Goal: Communication & Community: Answer question/provide support

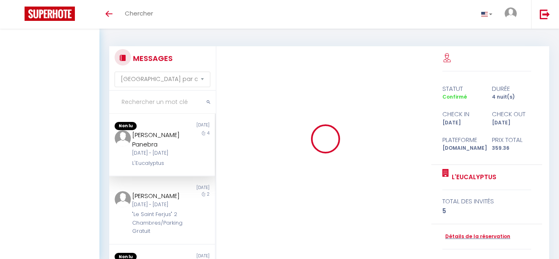
select select "message"
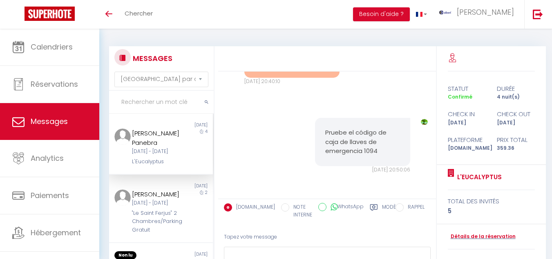
click at [151, 108] on input "text" at bounding box center [161, 102] width 105 height 23
click at [129, 105] on input "text" at bounding box center [161, 102] width 105 height 23
type input "duq"
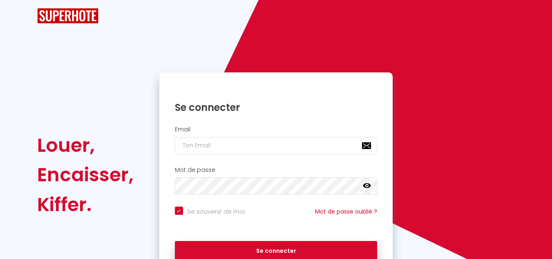
checkbox input "true"
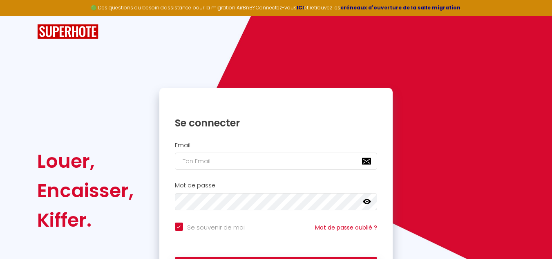
drag, startPoint x: 192, startPoint y: 160, endPoint x: 382, endPoint y: 125, distance: 192.9
click at [416, 105] on div "Louer, Encaisser, Kiffer. Se connecter Email Mot de passe false Se souvenir de …" at bounding box center [275, 190] width 489 height 205
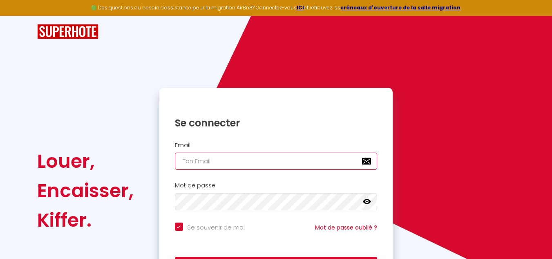
click at [213, 157] on input "email" at bounding box center [276, 161] width 203 height 17
type input "a"
checkbox input "true"
type input "al"
checkbox input "true"
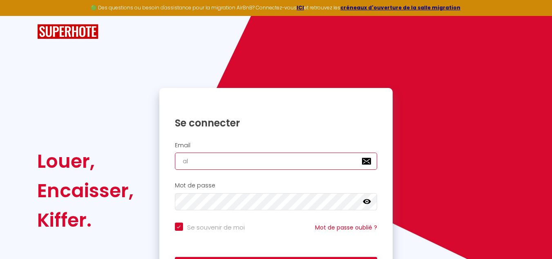
type input "alb"
checkbox input "true"
type input "albe"
checkbox input "true"
type input "alber"
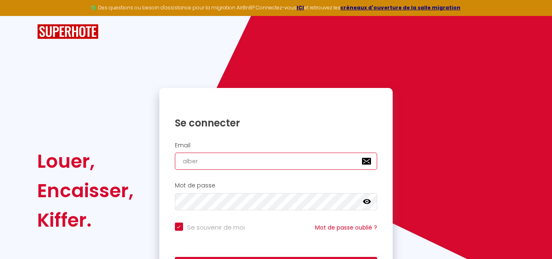
checkbox input "true"
type input "[PERSON_NAME]"
checkbox input "true"
type input "alberts"
checkbox input "true"
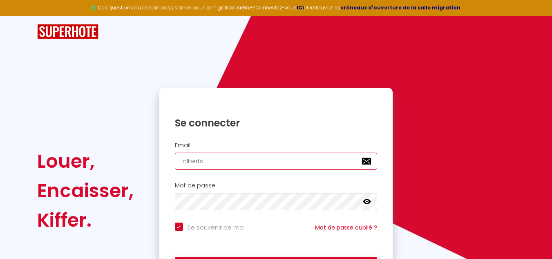
type input "albertsa"
checkbox input "true"
type input "albertsav"
checkbox input "true"
type input "albertsav&"
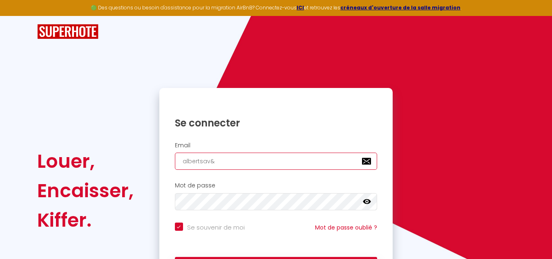
checkbox input "true"
type input "albertsav&é"
checkbox input "true"
type input "albertsav&"
checkbox input "true"
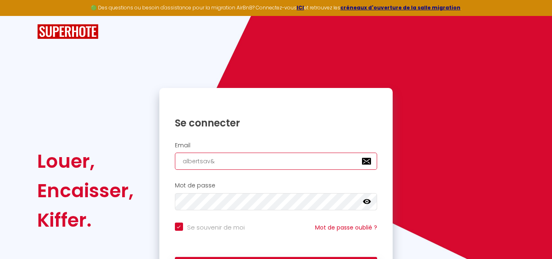
type input "albertsav"
checkbox input "true"
type input "albertsav1"
checkbox input "true"
type input "albertsav12"
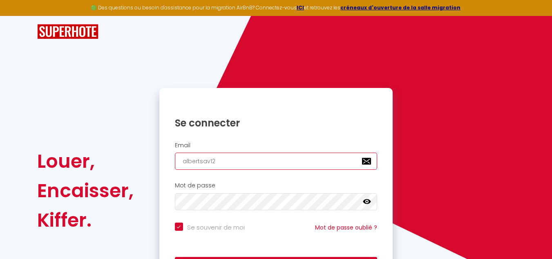
checkbox input "true"
type input "albertsav123"
checkbox input "true"
type input "albertsav12"
checkbox input "true"
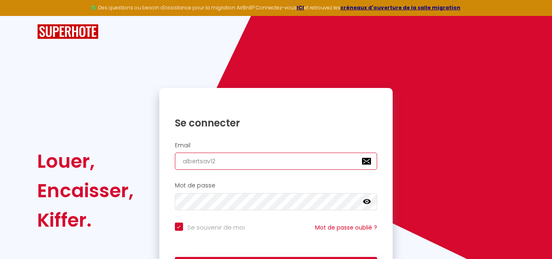
type input "albertsav12@"
checkbox input "true"
type input "albertsav12@G"
checkbox input "true"
type input "albertsav12@GM"
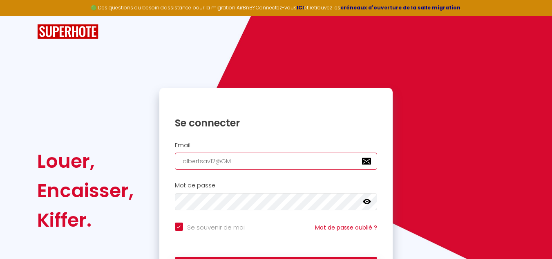
checkbox input "true"
type input "albertsav12@GMA"
checkbox input "true"
type input "albertsav12@GMAI"
checkbox input "true"
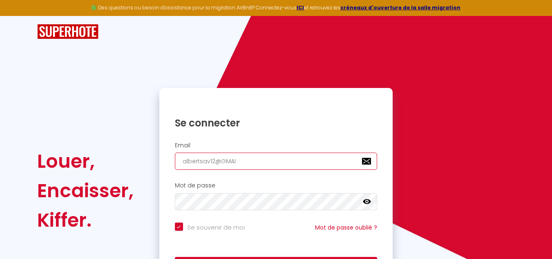
type input "albertsav12@GMAIL"
checkbox input "true"
type input "albertsav12@GMAI"
checkbox input "true"
type input "albertsav12@GMA"
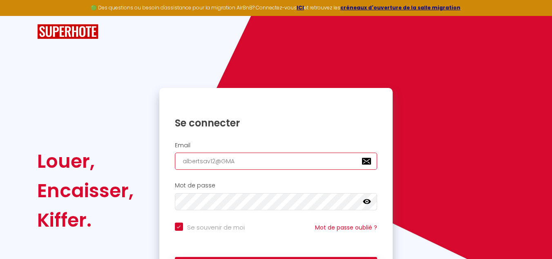
checkbox input "true"
type input "albertsav12@GM"
checkbox input "true"
type input "albertsav12@G"
checkbox input "true"
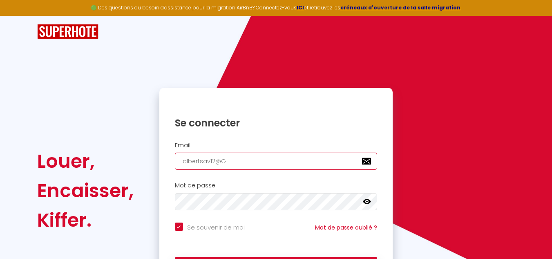
type input "albertsav12@"
checkbox input "true"
type input "albertsav12@g"
checkbox input "true"
type input "albertsav12@gm"
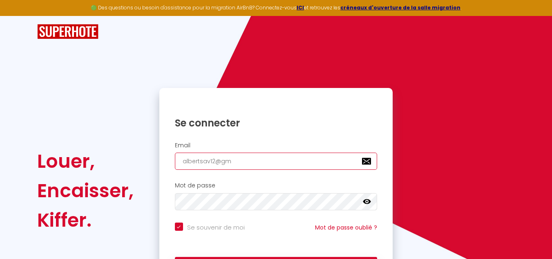
checkbox input "true"
type input "albertsav12@gma"
checkbox input "true"
type input "albertsav12@gmai"
checkbox input "true"
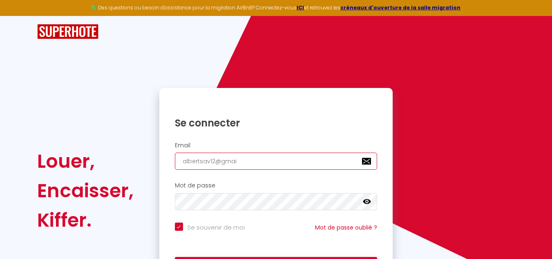
type input "albertsav12@gmail"
checkbox input "true"
type input "albertsav12@gmai"
checkbox input "true"
type input "albertsav12@gmaiL"
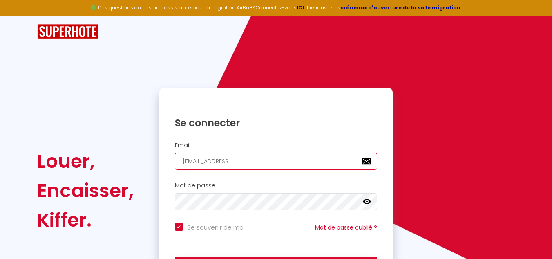
checkbox input "true"
type input "albertsav12@gmai"
checkbox input "true"
type input "albertsav12@gmail"
checkbox input "true"
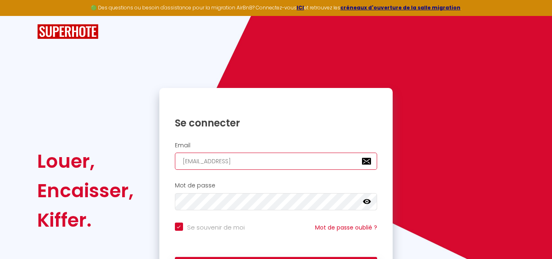
type input "albertsav12@gmail:"
checkbox input "true"
type input "albertsav12@gmail::"
checkbox input "true"
type input "albertsav12@gmail:::"
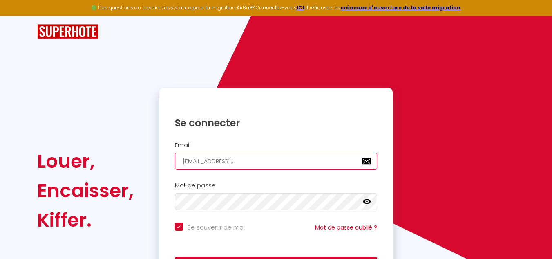
checkbox input "true"
type input "albertsav12@gmail::"
checkbox input "true"
type input "albertsav12@gmail:"
checkbox input "true"
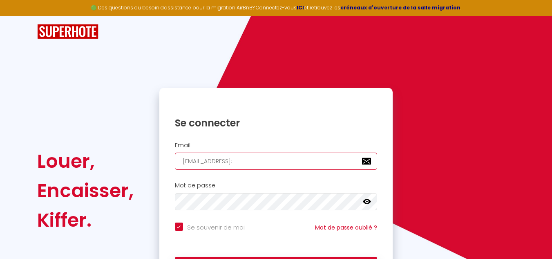
type input "albertsav12@gmail"
checkbox input "true"
click at [254, 166] on input "albertsav12@gmail" at bounding box center [276, 161] width 203 height 17
click at [253, 163] on input "albertsav12@gmail" at bounding box center [276, 161] width 203 height 17
click at [247, 162] on input "albertsav12@gmail" at bounding box center [276, 161] width 203 height 17
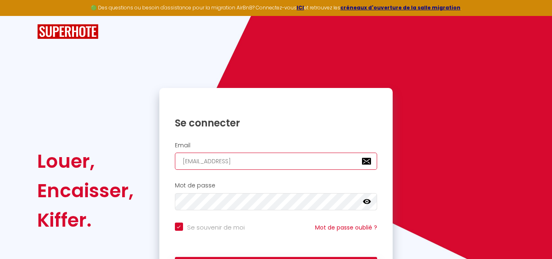
type input "albertsav12@gma!il"
checkbox input "true"
type input "albertsav12@gmail"
checkbox input "true"
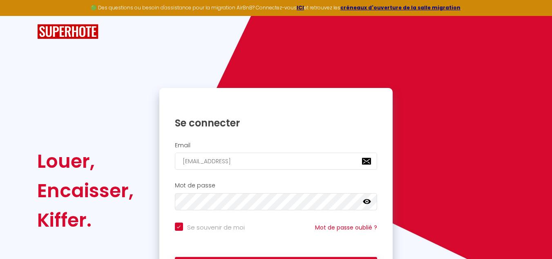
drag, startPoint x: 257, startPoint y: 151, endPoint x: 254, endPoint y: 157, distance: 7.0
click at [256, 153] on div "Email albertsav12@gmail" at bounding box center [276, 156] width 223 height 28
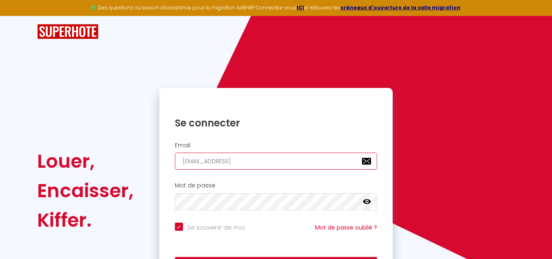
click at [251, 160] on input "albertsav12@gmail" at bounding box center [276, 161] width 203 height 17
type input "albertsav12@gmail/"
checkbox input "true"
type input "albertsav12@gmail"
checkbox input "true"
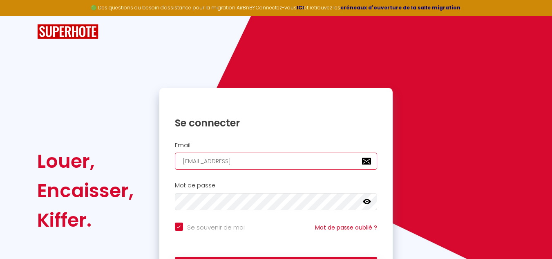
type input "albertsav12@xn--gmail-3ga"
checkbox input "true"
type input "albertsav12@gmail"
checkbox input "true"
type input "albertsav12@gmail ."
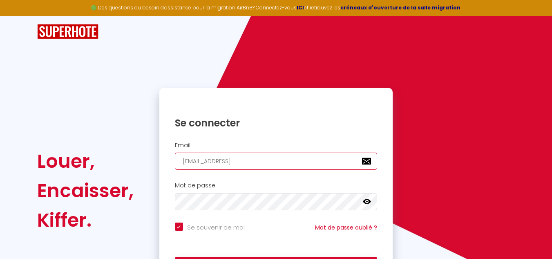
checkbox input "true"
type input "albertsav12@gmail .C"
checkbox input "true"
type input "albertsav12@gmail ."
checkbox input "true"
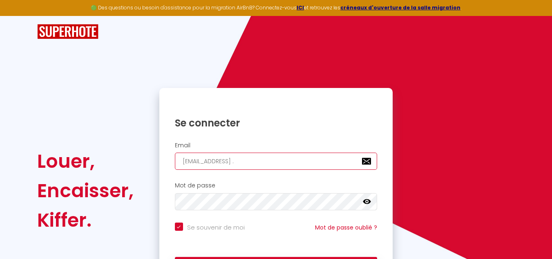
type input "albertsav12@gmail .c"
checkbox input "true"
type input "albertsav12@gmail .ci"
checkbox input "true"
type input "albertsav12@gmail .cil"
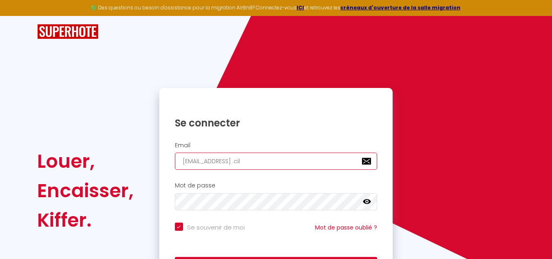
checkbox input "true"
type input "albertsav12@gmail .ci"
checkbox input "true"
type input "albertsav12@gmail .c"
checkbox input "true"
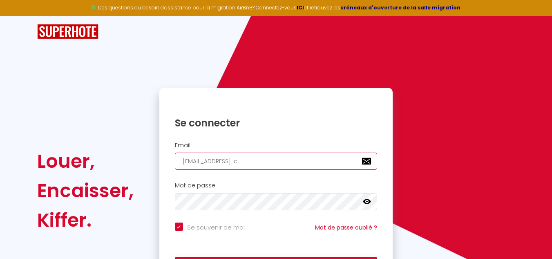
type input "albertsav12@gmail .cm"
checkbox input "true"
type input "albertsav12@gmail .c"
checkbox input "true"
type input "albertsav12@gmail .co"
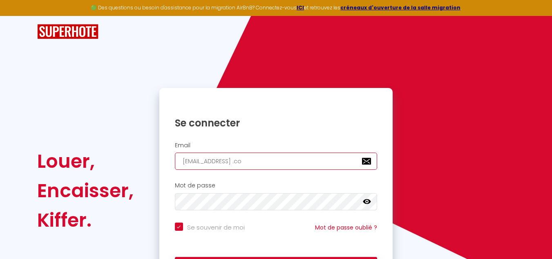
checkbox input "true"
type input "albertsav12@gmail .com"
checkbox input "true"
click at [238, 164] on input "albertsav12@gmail .com" at bounding box center [276, 161] width 203 height 17
type input "[EMAIL_ADDRESS][DOMAIN_NAME]"
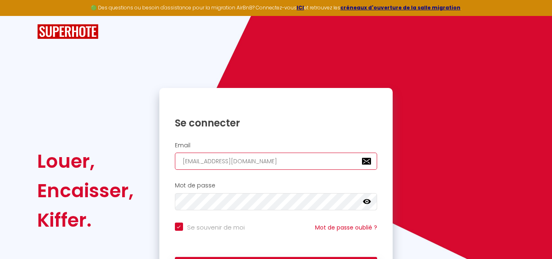
checkbox input "true"
type input "[EMAIL_ADDRESS][DOMAIN_NAME]"
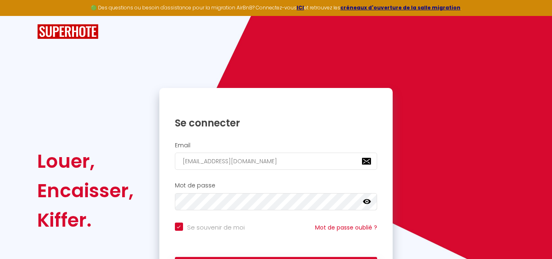
click at [369, 201] on icon at bounding box center [367, 201] width 8 height 5
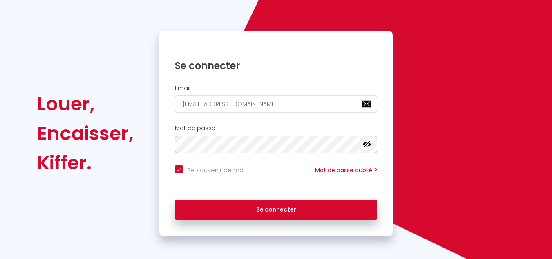
scroll to position [59, 0]
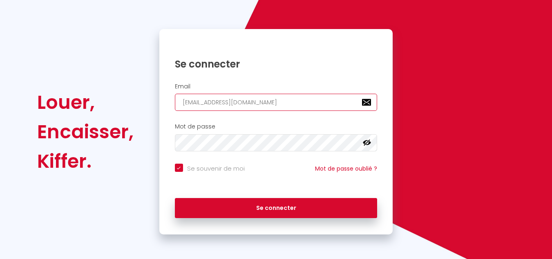
click at [182, 103] on input "[EMAIL_ADDRESS][DOMAIN_NAME]" at bounding box center [276, 102] width 203 height 17
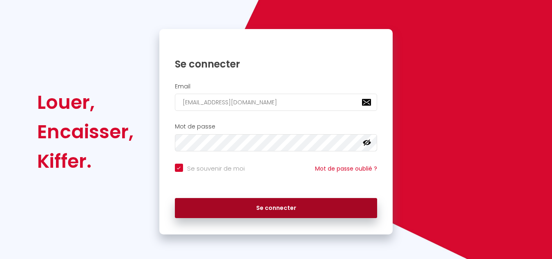
click at [247, 204] on button "Se connecter" at bounding box center [276, 208] width 203 height 20
click at [226, 207] on button "Se connecter" at bounding box center [276, 208] width 203 height 20
click at [254, 208] on button "Se connecter" at bounding box center [276, 208] width 203 height 20
click at [204, 209] on button "Se connecter" at bounding box center [276, 208] width 203 height 20
checkbox input "true"
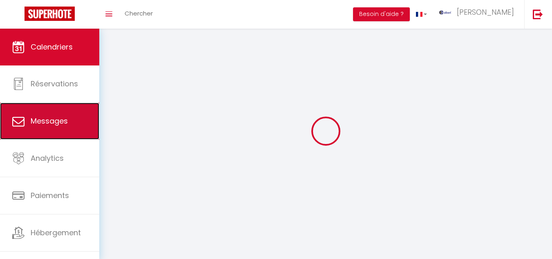
click at [65, 117] on span "Messages" at bounding box center [49, 121] width 37 height 10
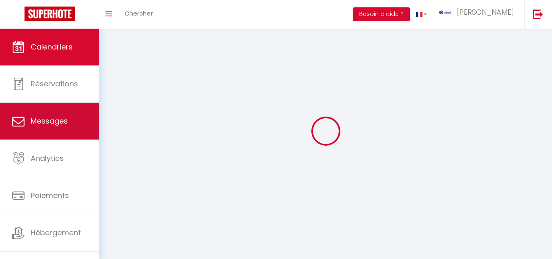
select select "message"
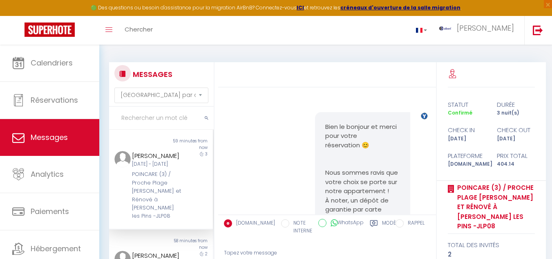
scroll to position [1239, 0]
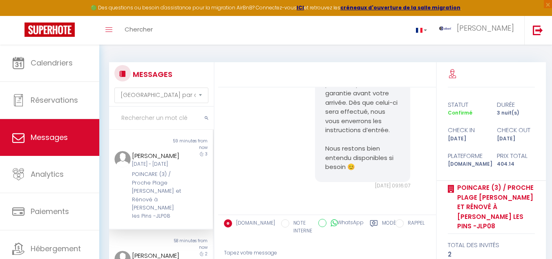
click at [130, 119] on input "text" at bounding box center [161, 118] width 105 height 23
drag, startPoint x: 138, startPoint y: 117, endPoint x: 148, endPoint y: 118, distance: 10.7
click at [138, 117] on input "text" at bounding box center [161, 118] width 105 height 23
click at [132, 121] on input "text" at bounding box center [161, 118] width 105 height 23
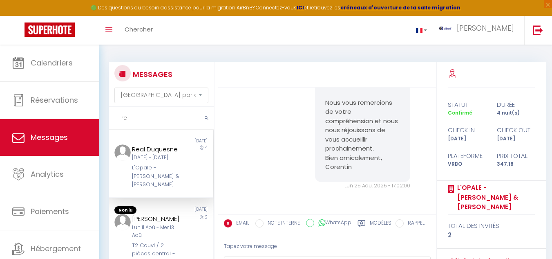
type input "r"
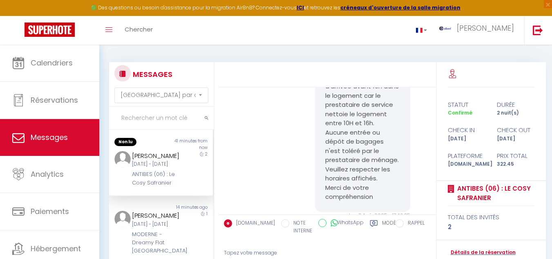
scroll to position [1622, 0]
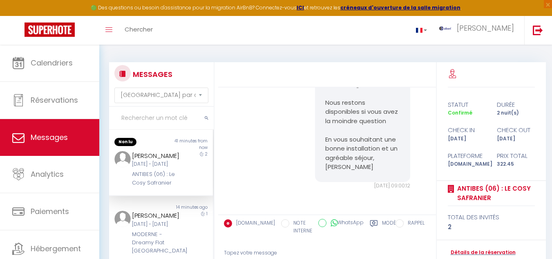
click at [159, 120] on input "text" at bounding box center [161, 118] width 105 height 23
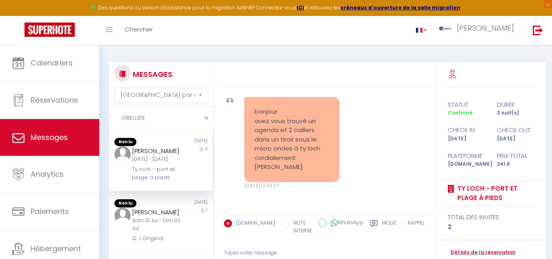
scroll to position [3789, 0]
drag, startPoint x: 130, startPoint y: 149, endPoint x: 164, endPoint y: 156, distance: 34.3
click at [164, 156] on div "Grellier Philippe Lun 01 Sep - Jeu 04 Sep Ty loch - port et plage à pieds" at bounding box center [156, 164] width 61 height 36
copy div "Grellier Philippe"
click at [353, 137] on div "bonjour avez vous trouvé un agenda et 2 caillers dans un tiroir sous le micro o…" at bounding box center [327, 143] width 212 height 125
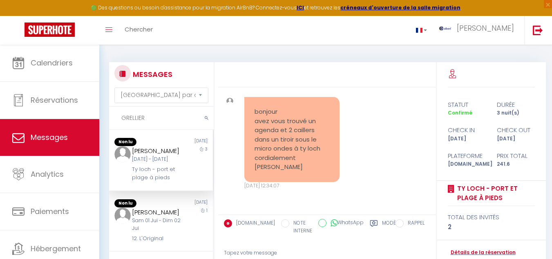
click at [150, 118] on input "GRELLIER" at bounding box center [161, 118] width 105 height 23
type input "G"
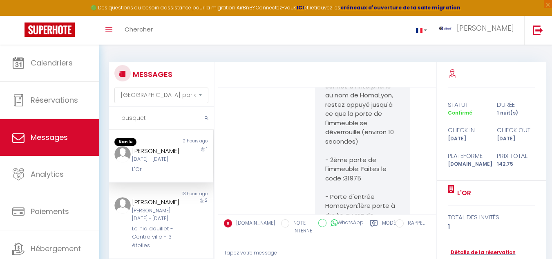
scroll to position [4765, 0]
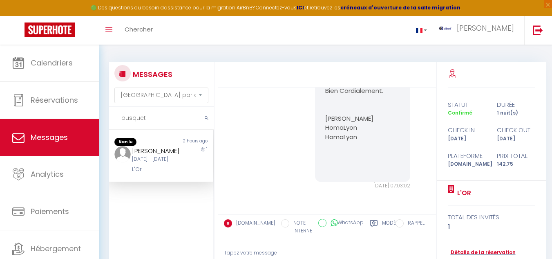
type input "busquet"
click at [171, 173] on div "L'Or" at bounding box center [157, 169] width 50 height 8
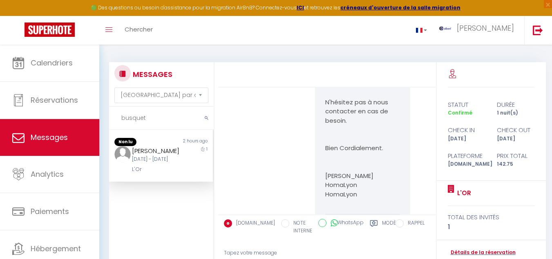
scroll to position [74, 0]
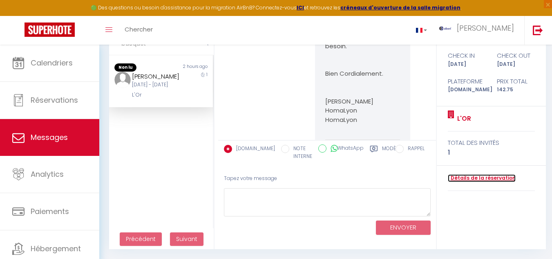
click at [477, 177] on link "Détails de la réservation" at bounding box center [482, 178] width 68 height 8
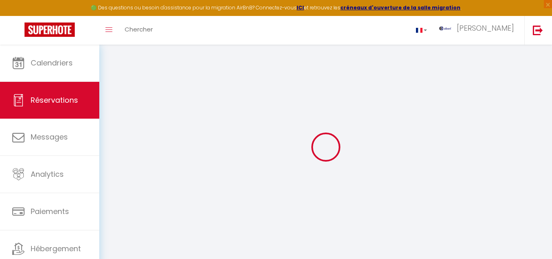
select select
checkbox input "false"
select select
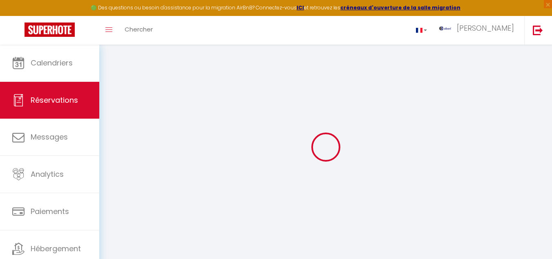
checkbox input "false"
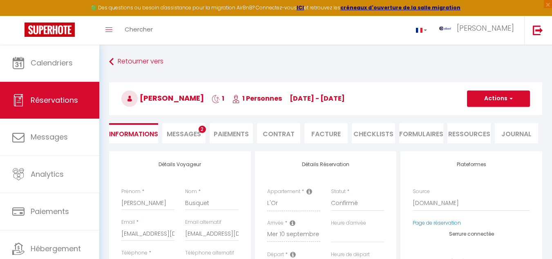
select select
checkbox input "false"
type voyageur0 "** THIS RESERVATION HAS BEEN PRE-PAID ** BOOKING NOTE : Payment charge is EUR 1…"
type input "5"
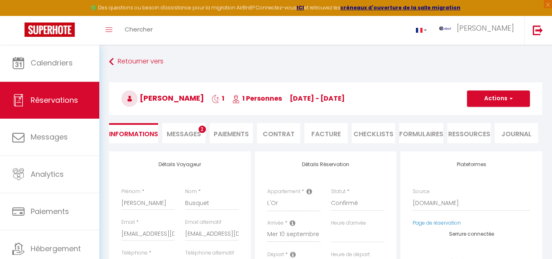
select select
checkbox input "false"
select select "22:00"
select select "10:00"
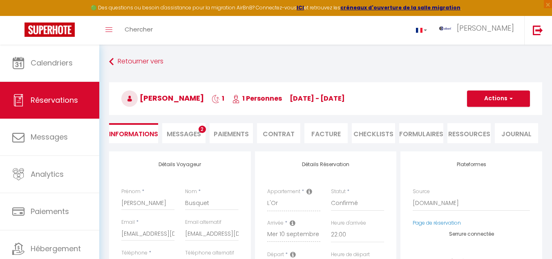
drag, startPoint x: 143, startPoint y: 96, endPoint x: 201, endPoint y: 95, distance: 58.5
click at [201, 95] on h3 "Pierre Busquet 1 1 Personnes me 10 Sep - je 11 Sep" at bounding box center [325, 98] width 433 height 33
drag, startPoint x: 201, startPoint y: 95, endPoint x: 169, endPoint y: 70, distance: 41.1
drag, startPoint x: 141, startPoint y: 97, endPoint x: 204, endPoint y: 100, distance: 63.1
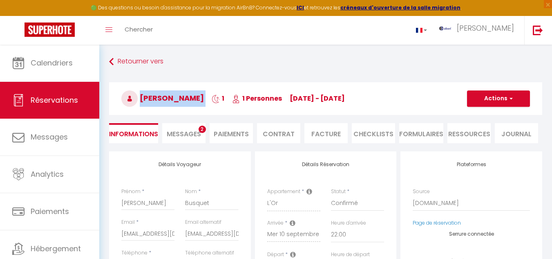
click at [211, 103] on h3 "Pierre Busquet 1 1 Personnes me 10 Sep - je 11 Sep" at bounding box center [325, 98] width 433 height 33
copy h3 "Pierre Busquet"
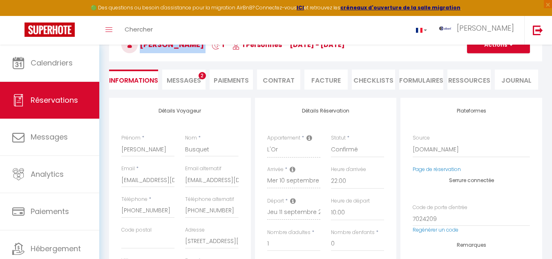
scroll to position [123, 0]
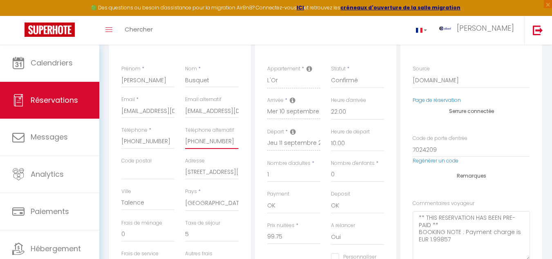
drag, startPoint x: 186, startPoint y: 140, endPoint x: 231, endPoint y: 140, distance: 45.4
click at [231, 140] on input "+33785868398" at bounding box center [211, 141] width 53 height 15
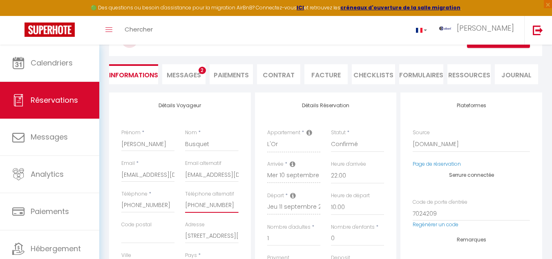
scroll to position [0, 0]
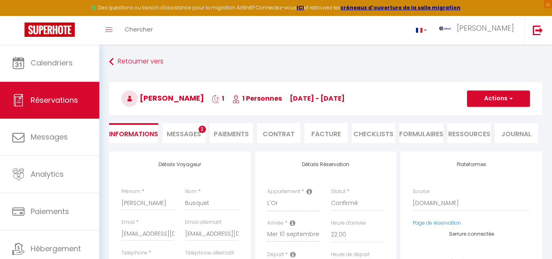
click at [181, 135] on span "Messages" at bounding box center [184, 133] width 34 height 9
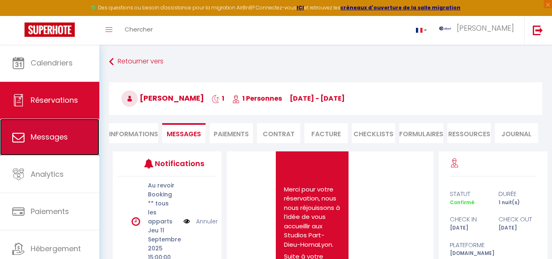
click at [69, 138] on link "Messages" at bounding box center [49, 137] width 99 height 37
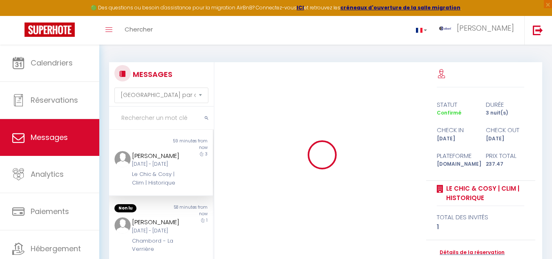
click at [138, 120] on input "text" at bounding box center [161, 118] width 105 height 23
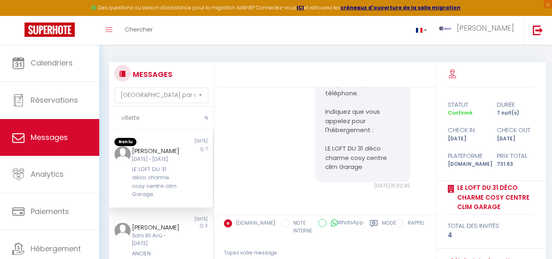
scroll to position [4563, 0]
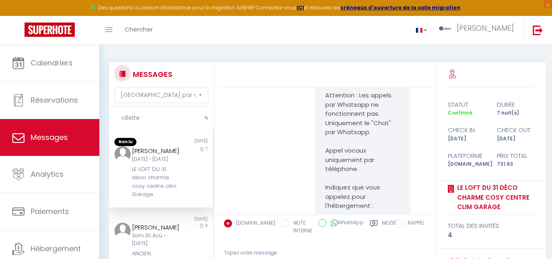
drag, startPoint x: 132, startPoint y: 148, endPoint x: 170, endPoint y: 159, distance: 39.5
click at [170, 156] on div "Bernard VILLETTE" at bounding box center [157, 151] width 50 height 10
copy div "Bernard VILLETTE"
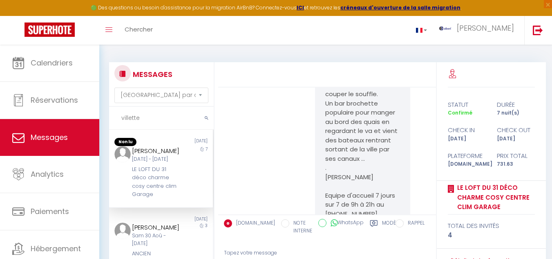
scroll to position [4358, 0]
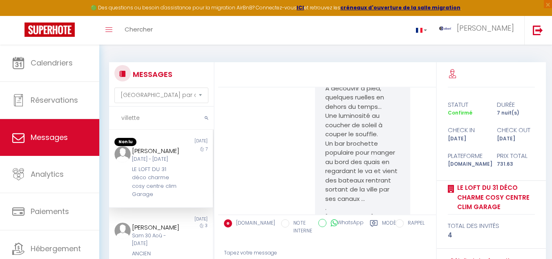
click at [148, 114] on input "villette" at bounding box center [161, 118] width 105 height 23
type input "v"
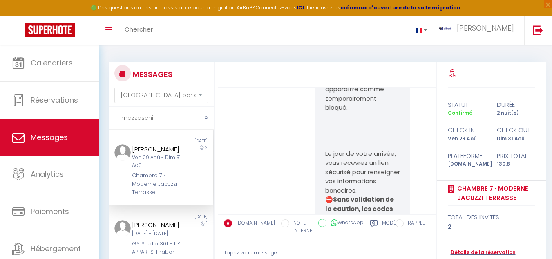
scroll to position [4022, 0]
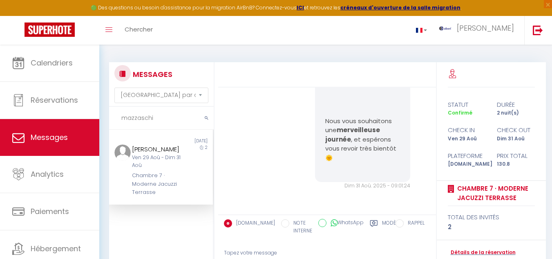
type input "mazzaschi"
drag, startPoint x: 128, startPoint y: 149, endPoint x: 175, endPoint y: 158, distance: 47.0
click at [175, 158] on div "mazzaschi cedric Ven 29 Aoû - Dim 31 Aoû Chambre 7 · Moderne Jacuzzi Terrasse" at bounding box center [156, 170] width 61 height 52
copy div "mazzaschi cedric"
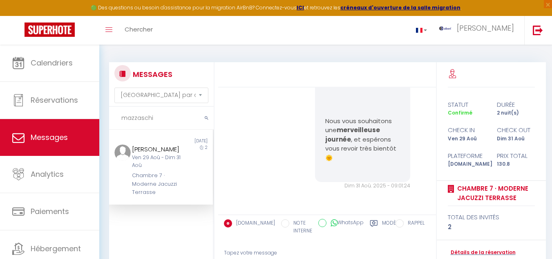
drag, startPoint x: 131, startPoint y: 147, endPoint x: 158, endPoint y: 159, distance: 29.6
click at [158, 154] on div "mazzaschi cedric" at bounding box center [157, 149] width 50 height 10
copy div "mazzaschi cedric"
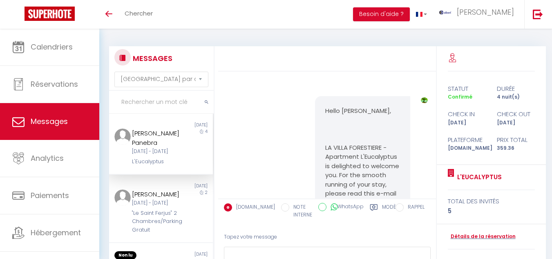
select select "message"
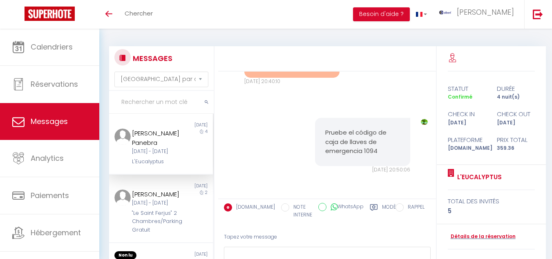
scroll to position [4228, 0]
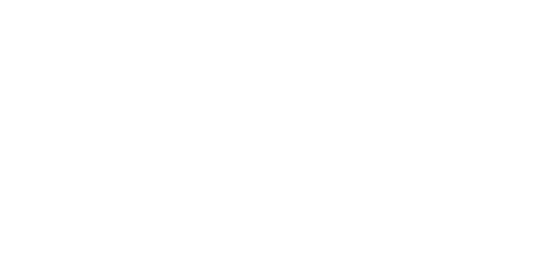
select select "message"
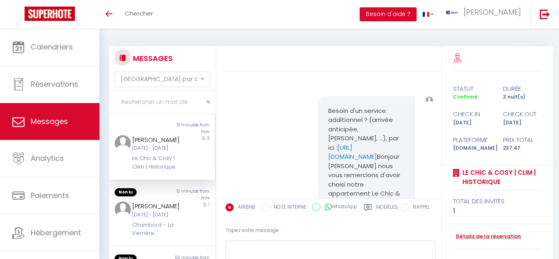
select select "message"
